Goal: Find contact information: Find contact information

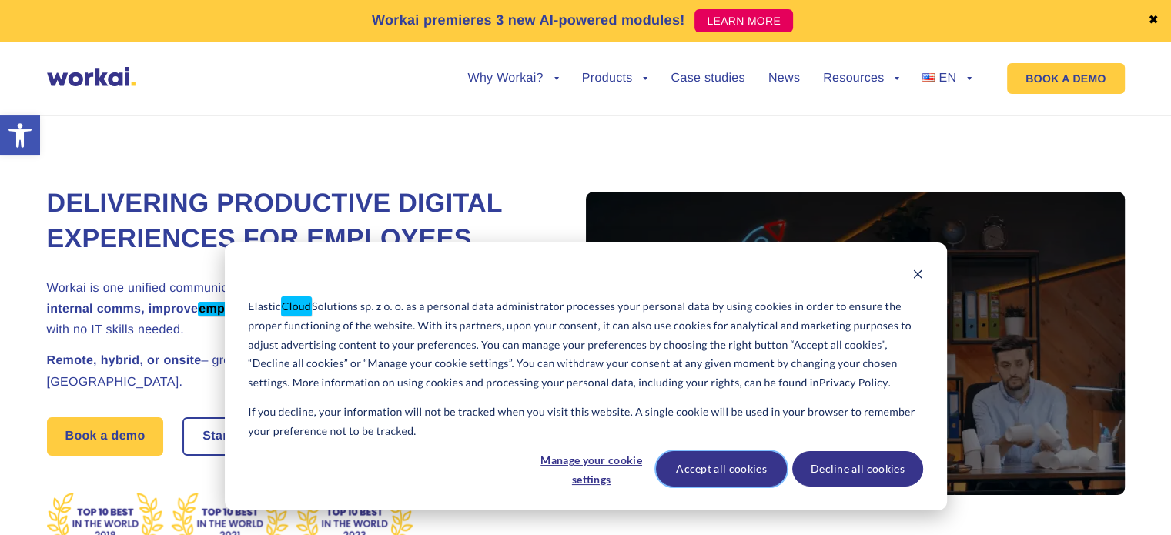
click at [742, 464] on button "Accept all cookies" at bounding box center [721, 468] width 131 height 35
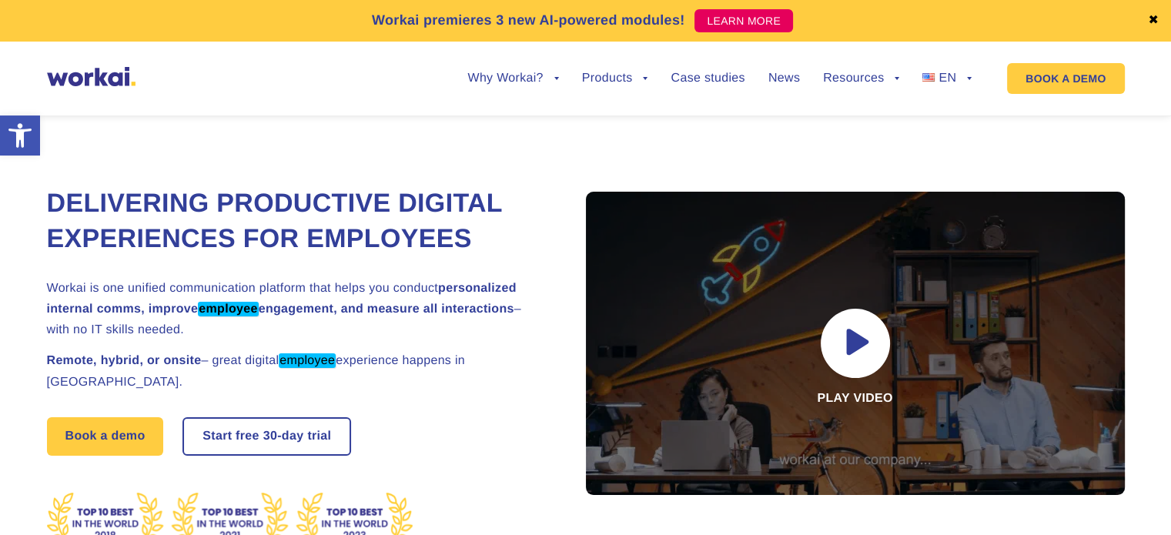
scroll to position [8434, 0]
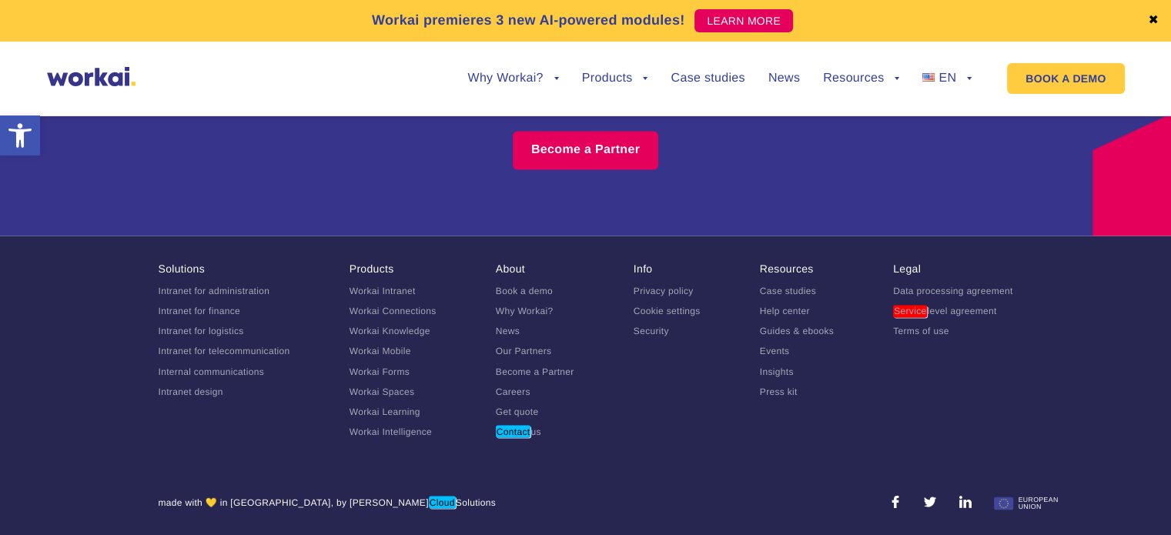
click at [521, 426] on em "Contact" at bounding box center [513, 431] width 35 height 12
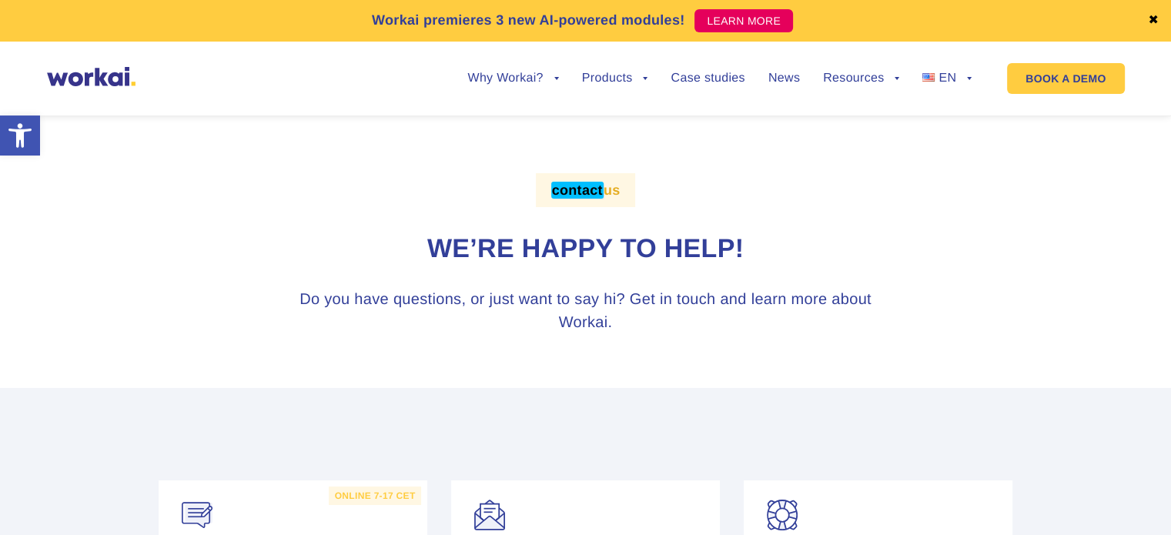
scroll to position [1577, 0]
copy p "Bialystok, Poland"
drag, startPoint x: 312, startPoint y: 160, endPoint x: 406, endPoint y: 166, distance: 94.8
